Goal: Task Accomplishment & Management: Manage account settings

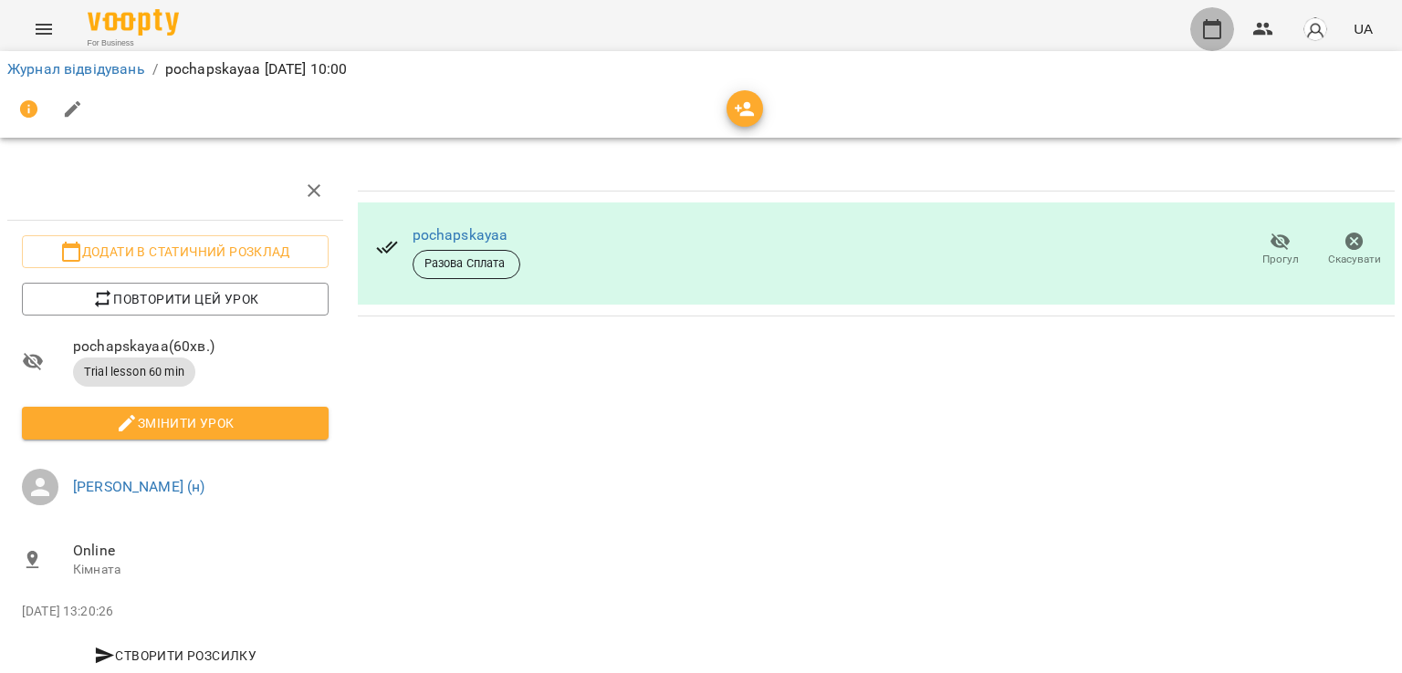
click at [1217, 37] on icon "button" at bounding box center [1212, 29] width 18 height 20
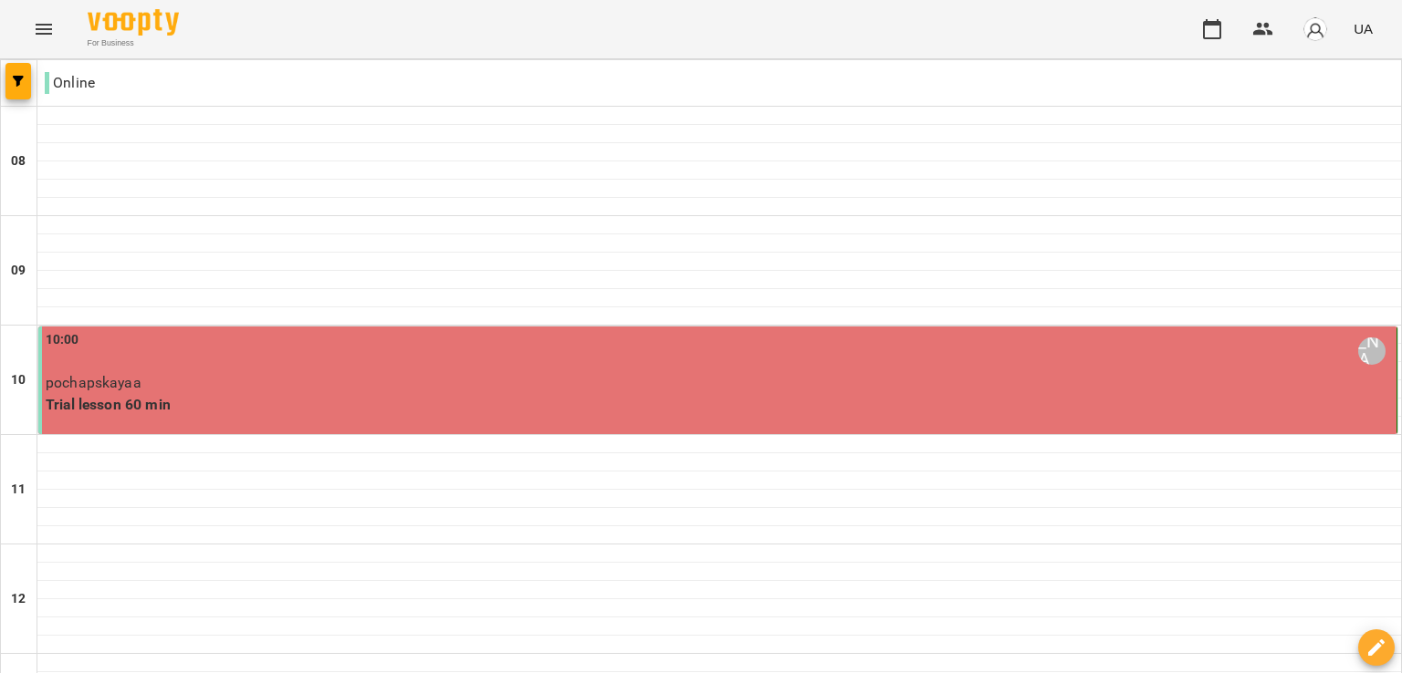
scroll to position [1197, 0]
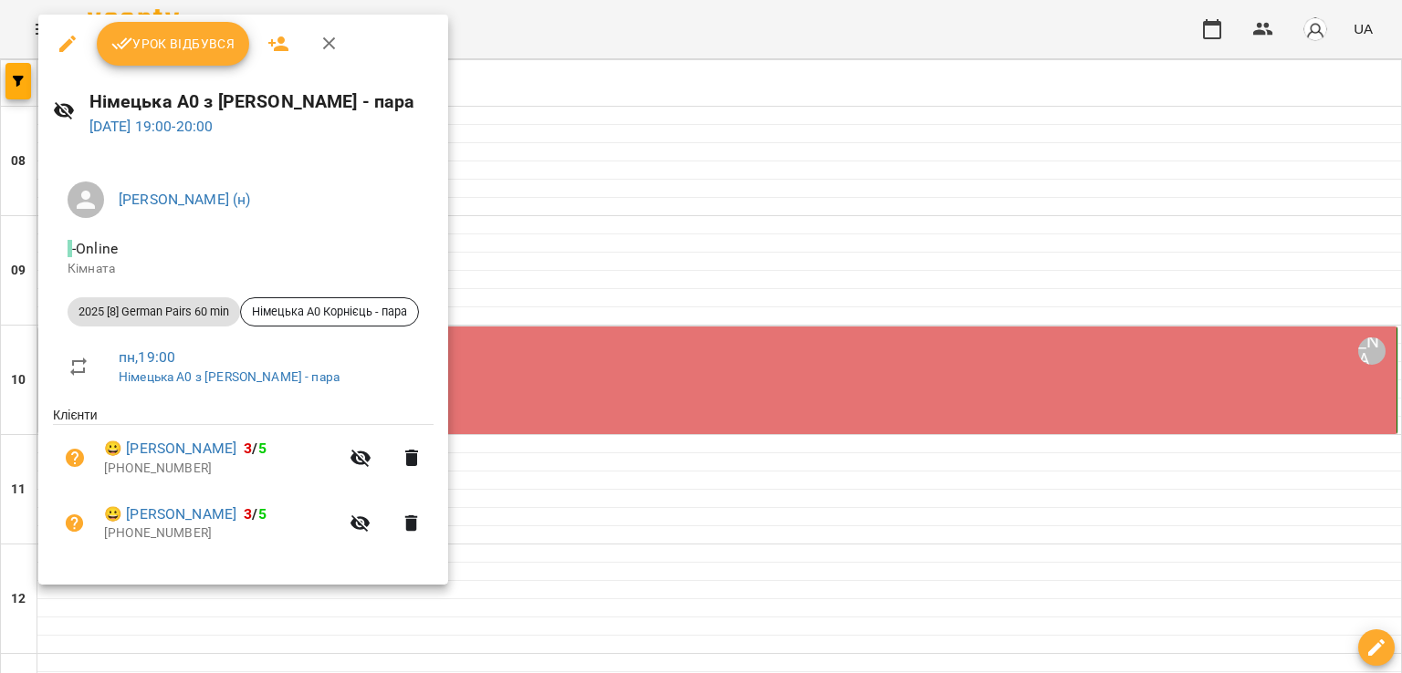
click at [201, 43] on span "Урок відбувся" at bounding box center [173, 44] width 124 height 22
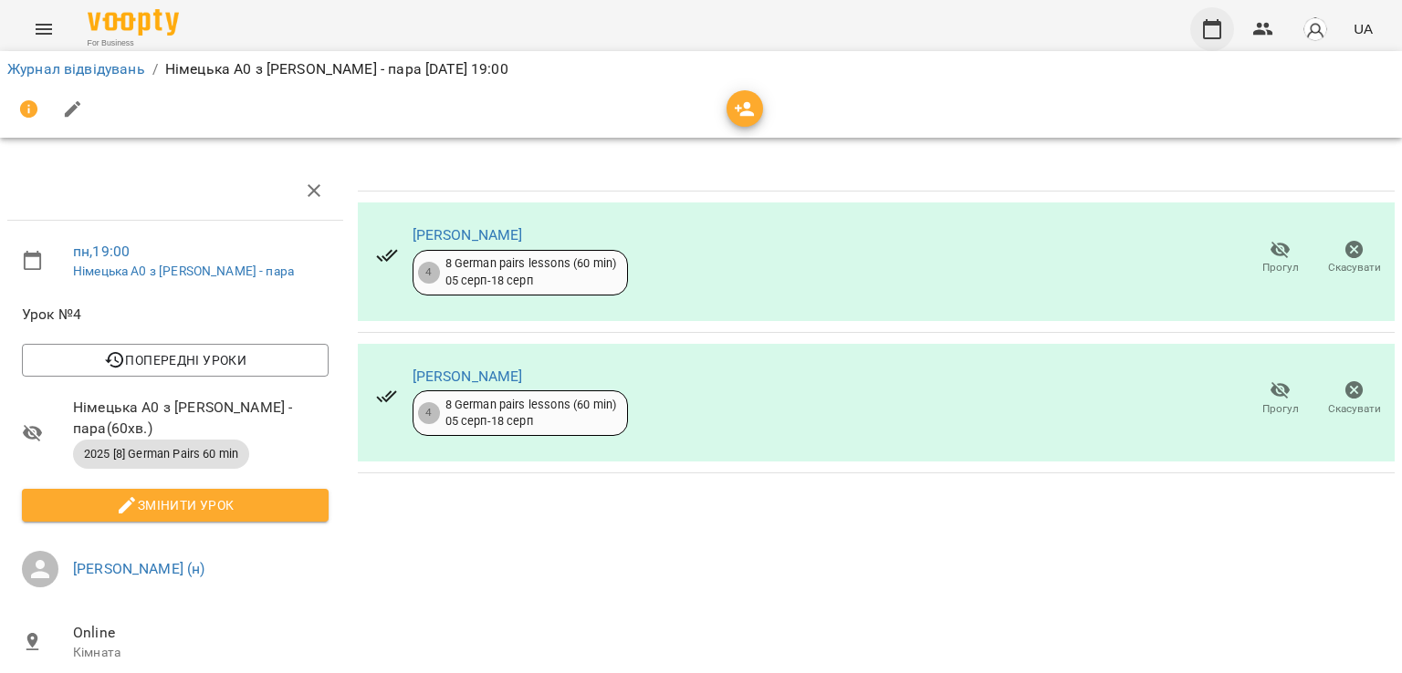
click at [1223, 20] on icon "button" at bounding box center [1212, 29] width 22 height 22
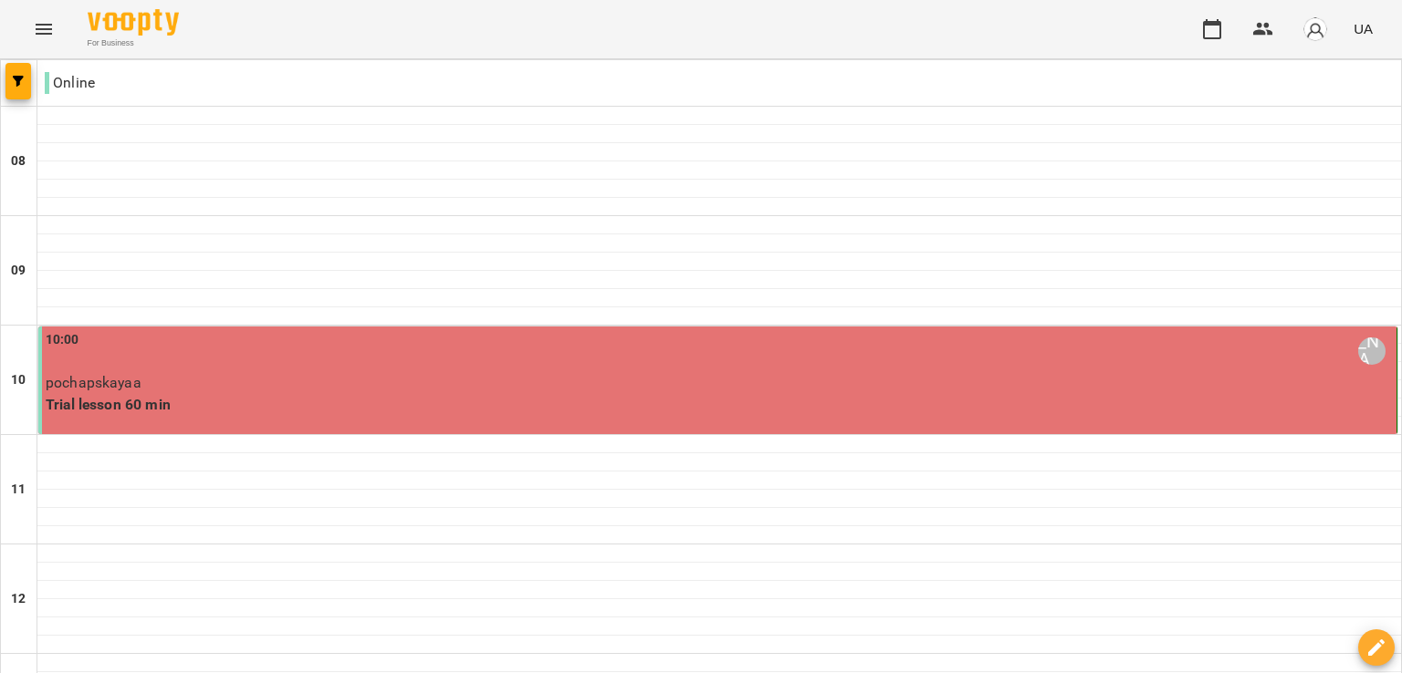
scroll to position [1091, 0]
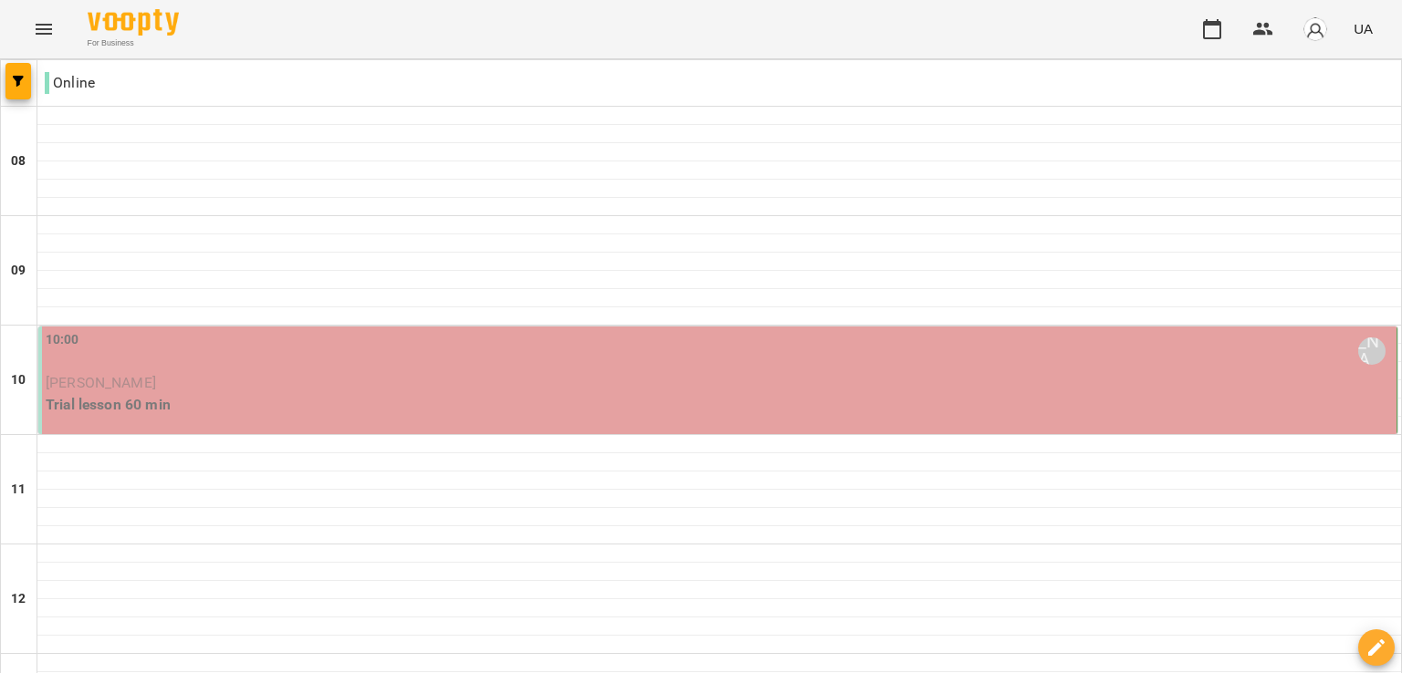
scroll to position [1137, 0]
